Goal: Task Accomplishment & Management: Manage account settings

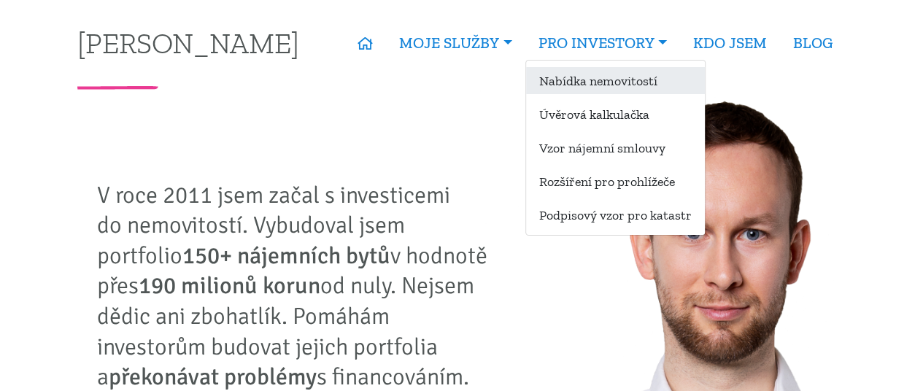
click at [600, 82] on link "Nabídka nemovitostí" at bounding box center [615, 80] width 179 height 27
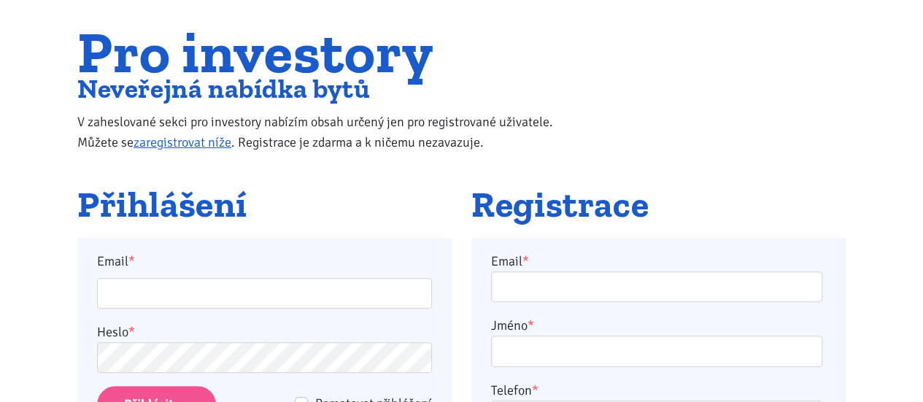
scroll to position [146, 0]
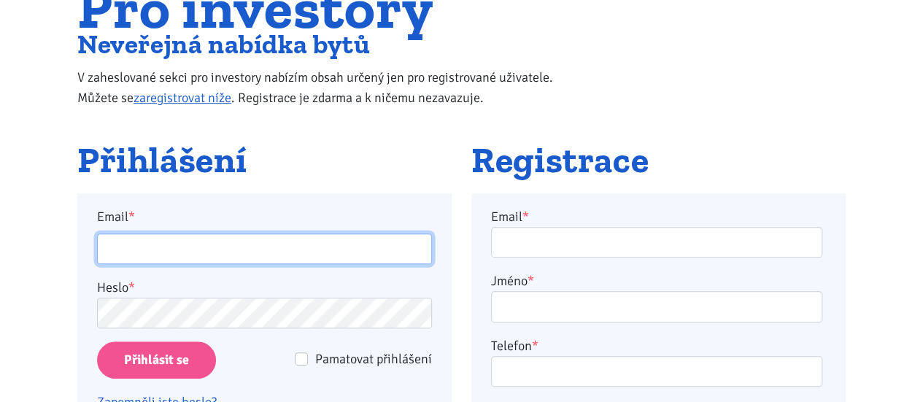
click at [272, 262] on input "Email *" at bounding box center [264, 248] width 335 height 31
type input "milosminarik@seznam.cz"
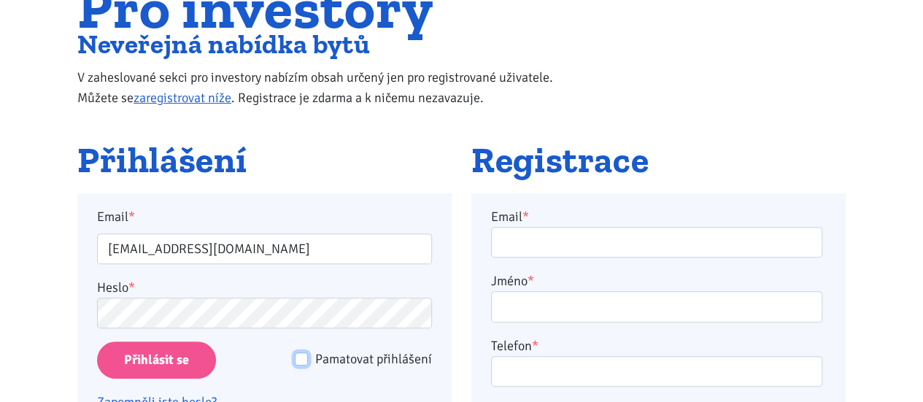
drag, startPoint x: 303, startPoint y: 361, endPoint x: 287, endPoint y: 358, distance: 16.3
click at [300, 361] on input "Pamatovat přihlášení" at bounding box center [301, 358] width 13 height 13
checkbox input "true"
drag, startPoint x: 171, startPoint y: 354, endPoint x: 248, endPoint y: 333, distance: 80.1
click at [171, 355] on input "Přihlásit se" at bounding box center [156, 359] width 119 height 37
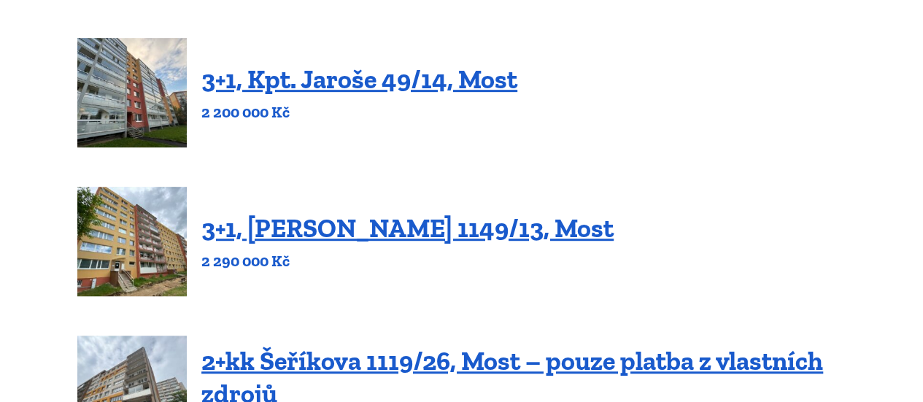
scroll to position [438, 0]
